Goal: Download file/media

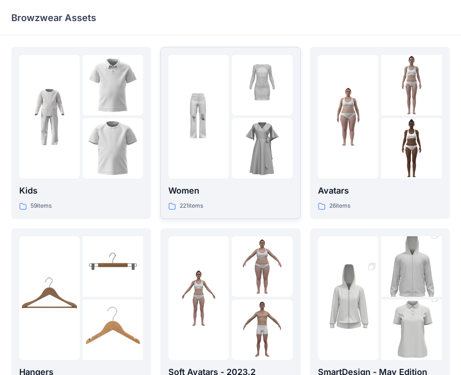
click at [207, 170] on div at bounding box center [198, 117] width 60 height 124
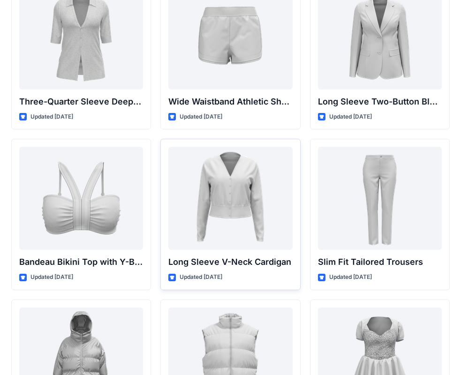
scroll to position [819, 0]
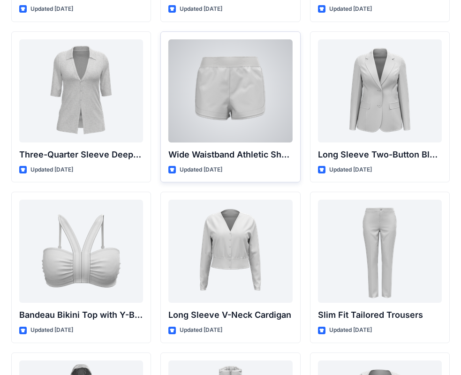
click at [226, 81] on div at bounding box center [230, 90] width 124 height 103
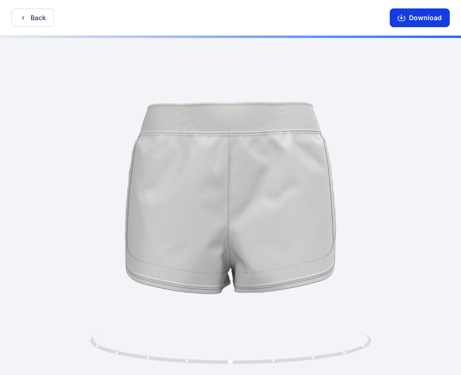
click at [409, 15] on button "Download" at bounding box center [420, 17] width 60 height 19
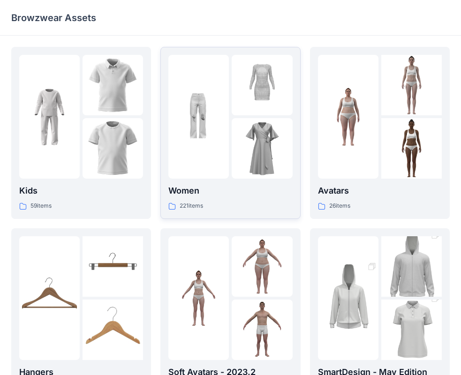
click at [214, 132] on img at bounding box center [198, 117] width 60 height 60
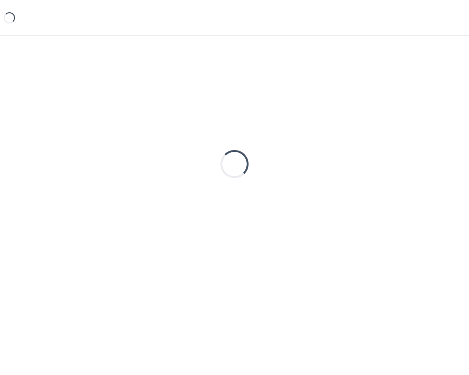
click at [214, 132] on div "Loading..." at bounding box center [234, 164] width 446 height 234
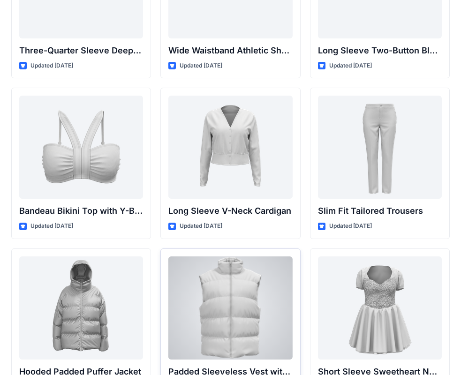
scroll to position [959, 0]
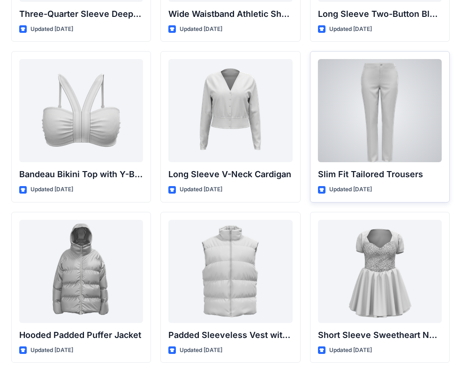
click at [366, 121] on div at bounding box center [380, 110] width 124 height 103
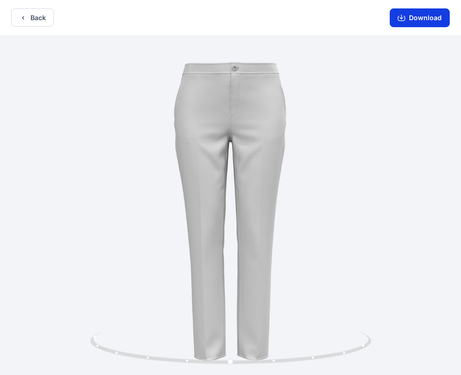
click at [407, 20] on button "Download" at bounding box center [420, 17] width 60 height 19
click at [48, 17] on button "Back" at bounding box center [32, 17] width 43 height 18
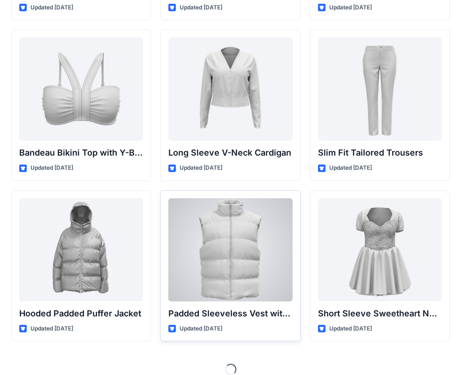
scroll to position [992, 0]
